Goal: Information Seeking & Learning: Learn about a topic

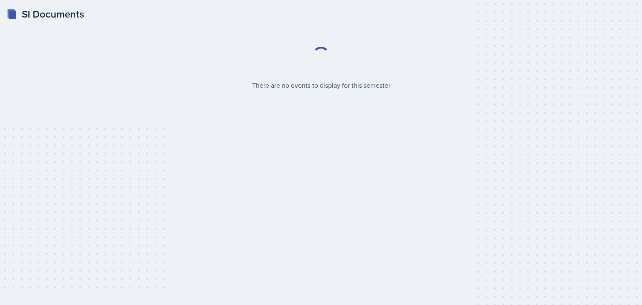
select select "2bed604d-1099-4043-b1bc-2365e8740244"
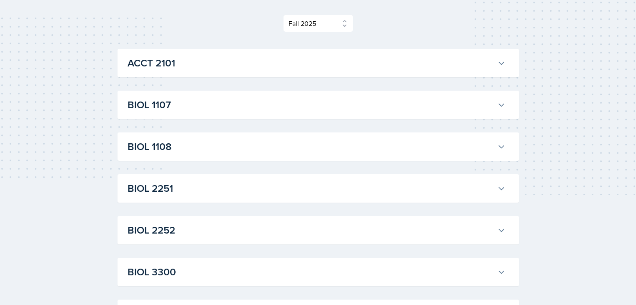
scroll to position [113, 0]
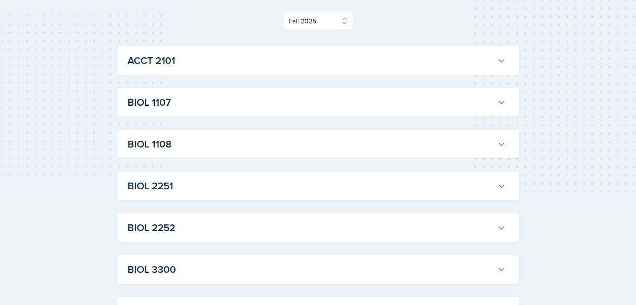
click at [256, 111] on button "BIOL 1107" at bounding box center [316, 102] width 381 height 18
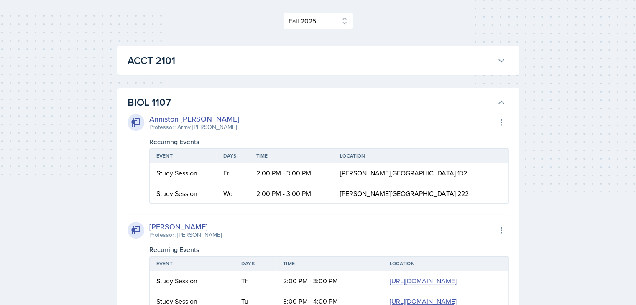
click at [315, 103] on h3 "BIOL 1107" at bounding box center [311, 102] width 366 height 15
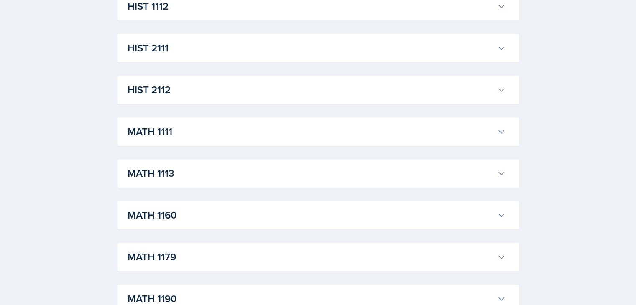
scroll to position [674, 0]
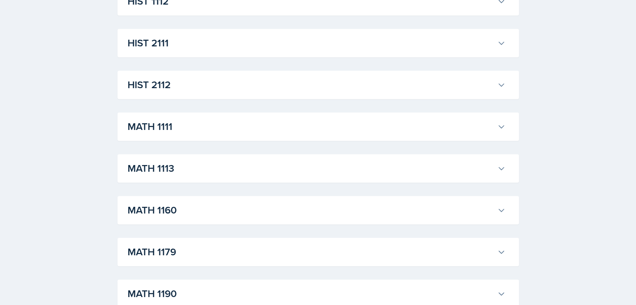
click at [307, 131] on h3 "MATH 1111" at bounding box center [311, 126] width 366 height 15
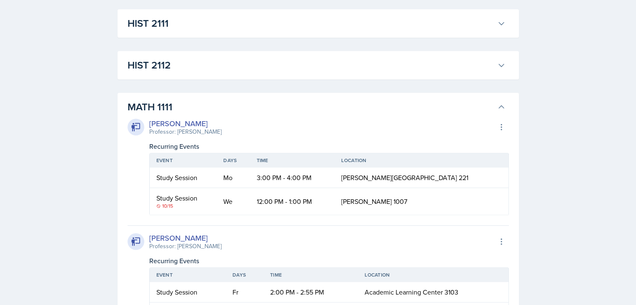
scroll to position [692, 0]
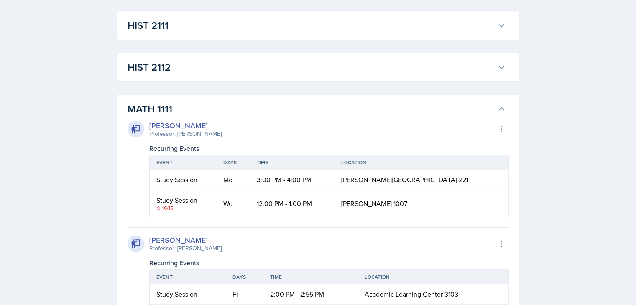
click at [475, 62] on h3 "HIST 2112" at bounding box center [311, 67] width 366 height 15
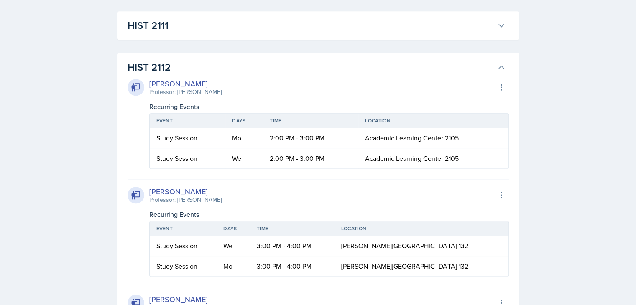
click at [490, 66] on h3 "HIST 2112" at bounding box center [311, 67] width 366 height 15
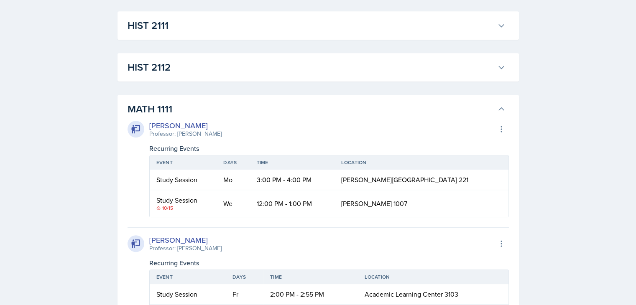
click at [495, 108] on button "MATH 1111" at bounding box center [316, 109] width 381 height 18
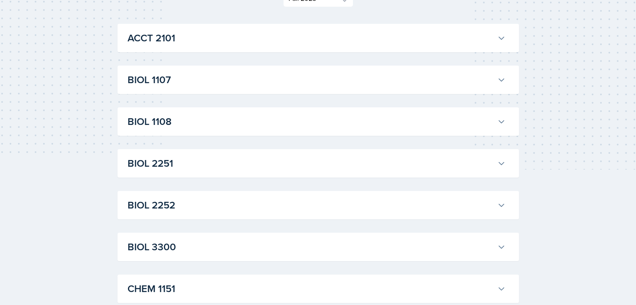
scroll to position [109, 0]
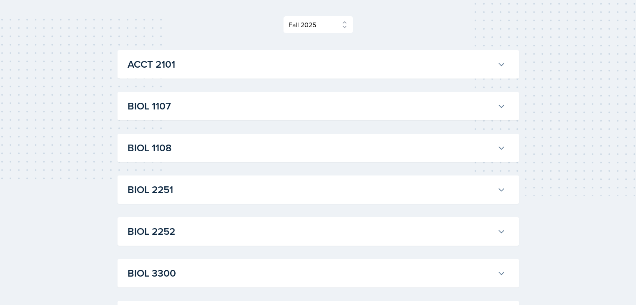
click at [247, 97] on button "BIOL 1107" at bounding box center [316, 106] width 381 height 18
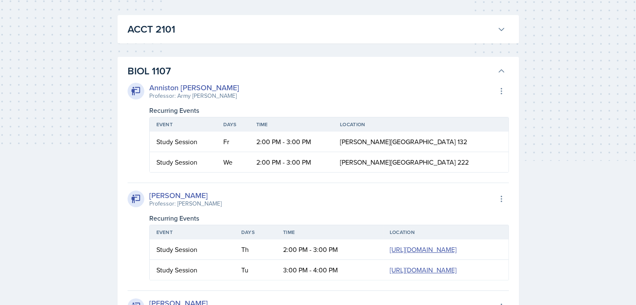
scroll to position [143, 0]
click at [500, 66] on button "BIOL 1107" at bounding box center [316, 72] width 381 height 18
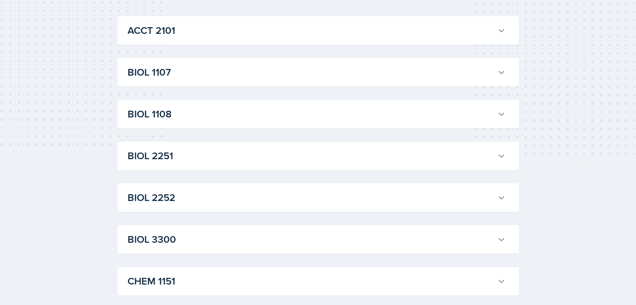
click at [333, 117] on h3 "BIOL 1108" at bounding box center [311, 114] width 366 height 15
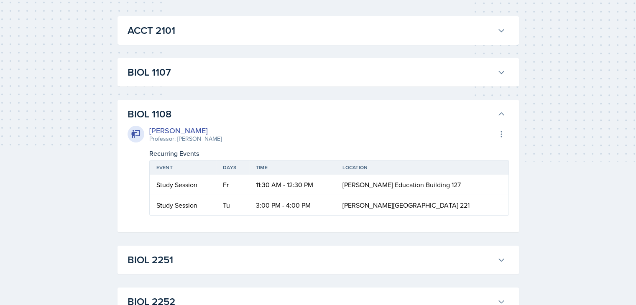
click at [503, 115] on icon at bounding box center [501, 114] width 8 height 8
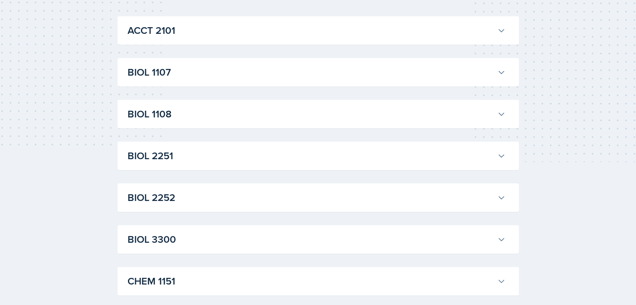
click at [506, 69] on button "BIOL 1107" at bounding box center [316, 72] width 381 height 18
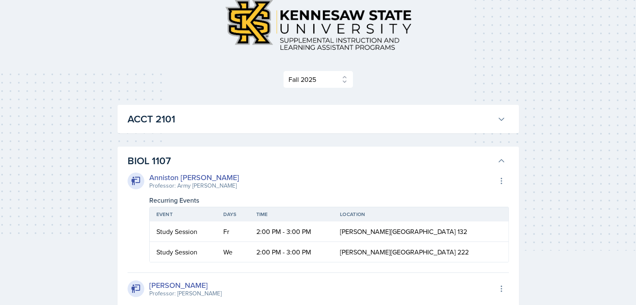
scroll to position [53, 0]
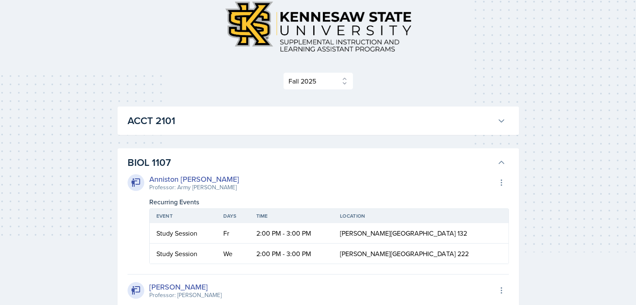
click at [501, 164] on icon at bounding box center [501, 162] width 8 height 8
